Goal: Information Seeking & Learning: Learn about a topic

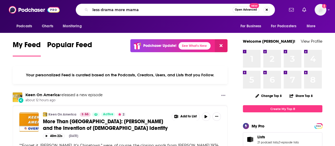
type input "less drama more mama"
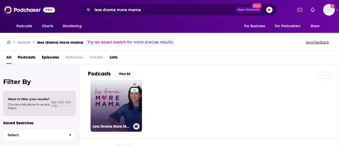
click at [104, 101] on link "45 Less Drama More Mama" at bounding box center [115, 105] width 51 height 51
